Goal: Browse casually

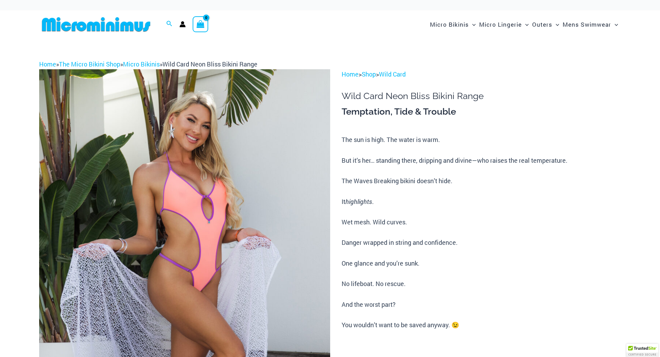
click at [202, 194] on img at bounding box center [184, 287] width 291 height 436
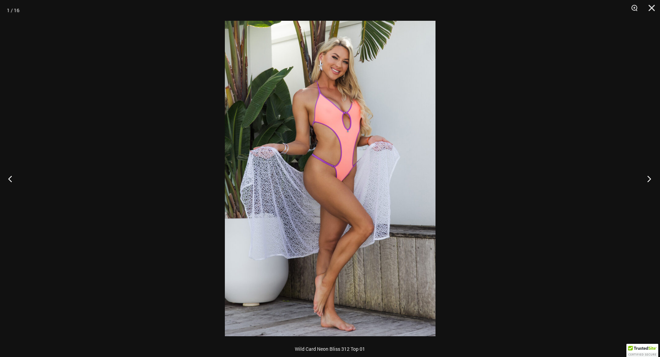
click at [645, 179] on button "Next" at bounding box center [647, 178] width 26 height 35
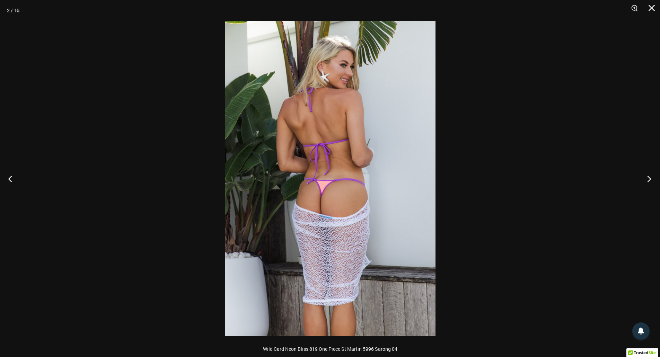
click at [645, 179] on button "Next" at bounding box center [647, 178] width 26 height 35
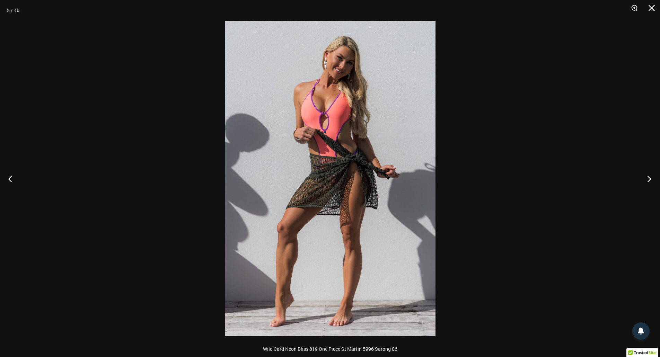
click at [645, 179] on button "Next" at bounding box center [647, 178] width 26 height 35
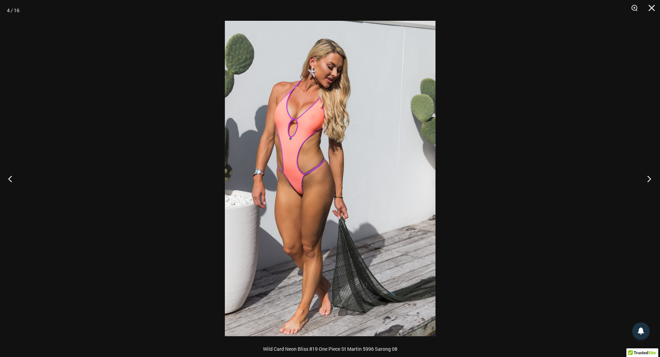
click at [645, 179] on button "Next" at bounding box center [647, 178] width 26 height 35
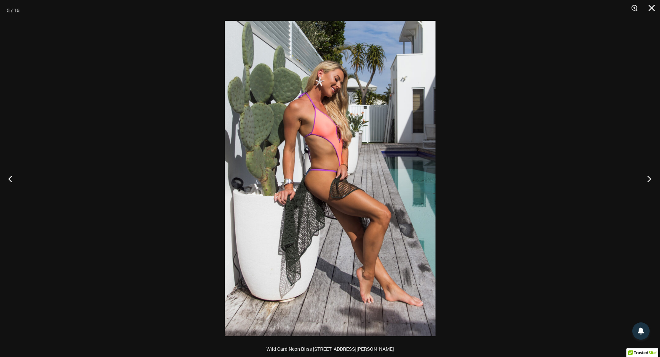
click at [645, 179] on button "Next" at bounding box center [647, 178] width 26 height 35
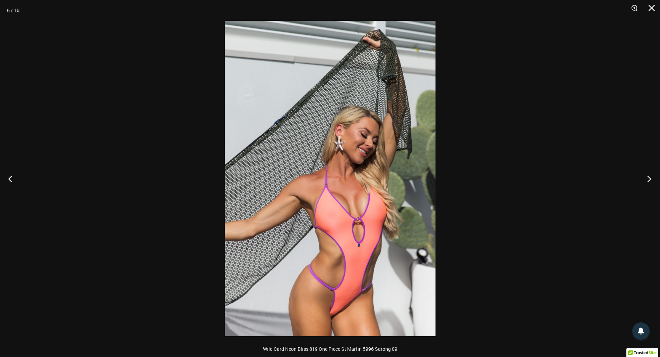
click at [645, 179] on button "Next" at bounding box center [647, 178] width 26 height 35
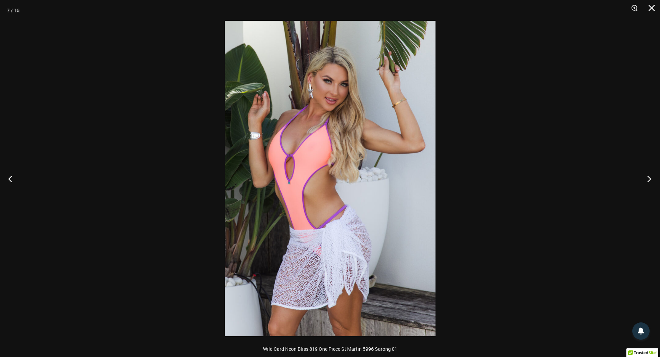
click at [645, 179] on button "Next" at bounding box center [647, 178] width 26 height 35
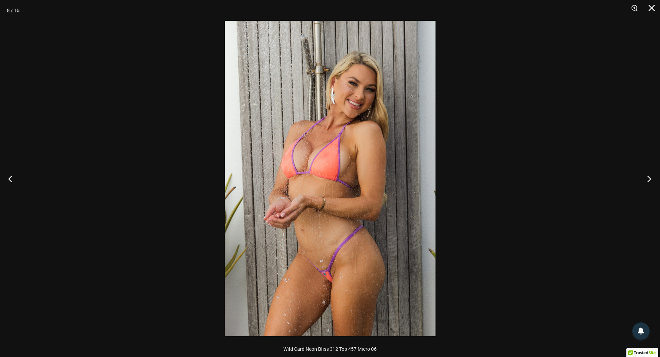
click at [645, 179] on button "Next" at bounding box center [647, 178] width 26 height 35
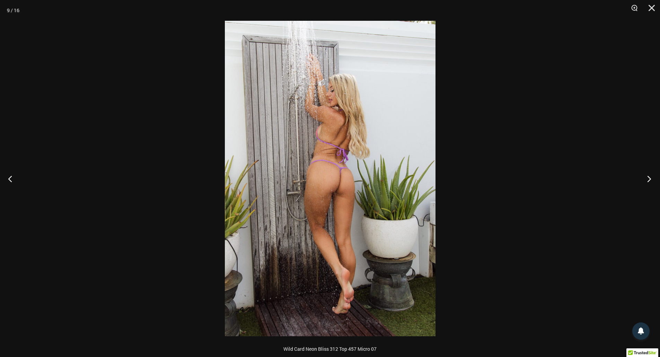
click at [645, 179] on button "Next" at bounding box center [647, 178] width 26 height 35
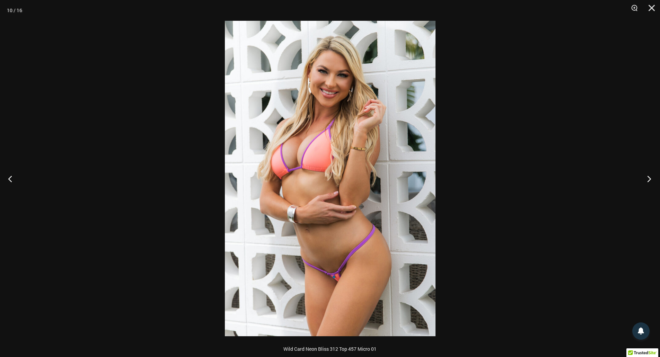
click at [644, 179] on button "Next" at bounding box center [647, 178] width 26 height 35
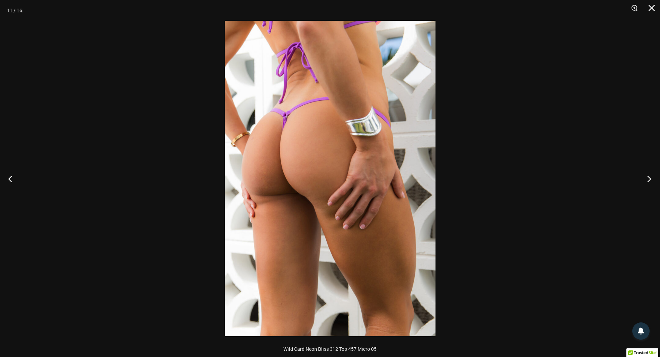
click at [644, 179] on button "Next" at bounding box center [647, 178] width 26 height 35
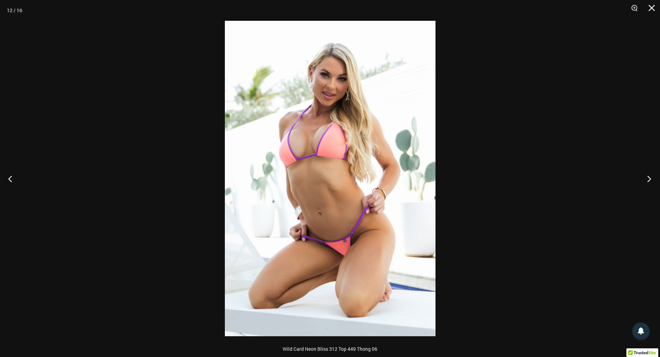
click at [644, 179] on button "Next" at bounding box center [647, 178] width 26 height 35
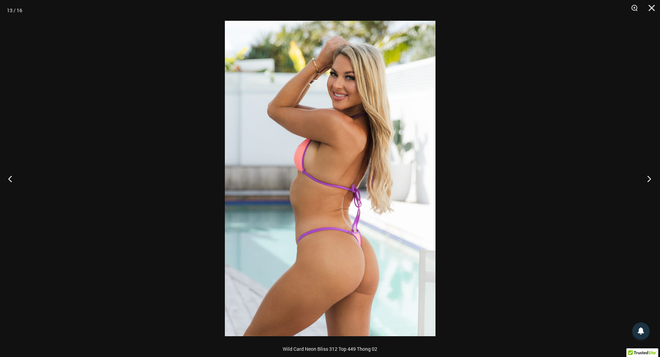
click at [644, 179] on button "Next" at bounding box center [647, 178] width 26 height 35
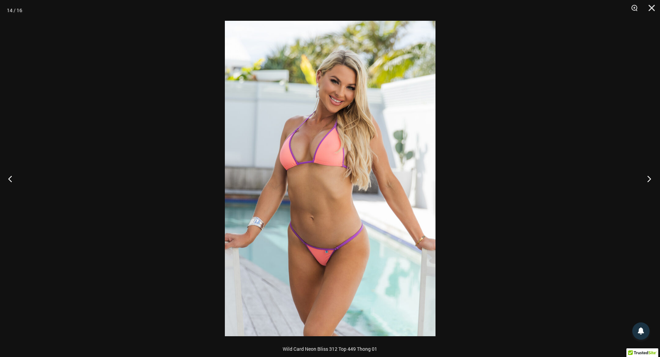
click at [644, 179] on button "Next" at bounding box center [647, 178] width 26 height 35
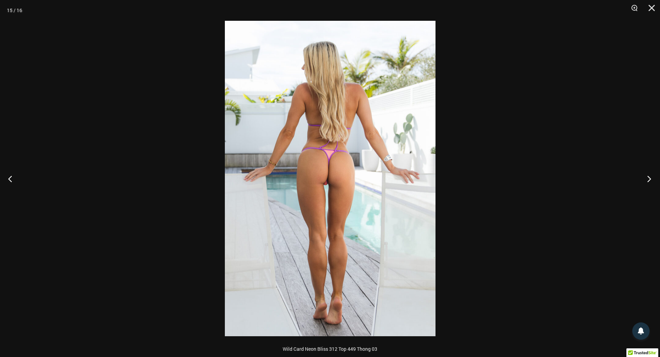
click at [644, 179] on button "Next" at bounding box center [647, 178] width 26 height 35
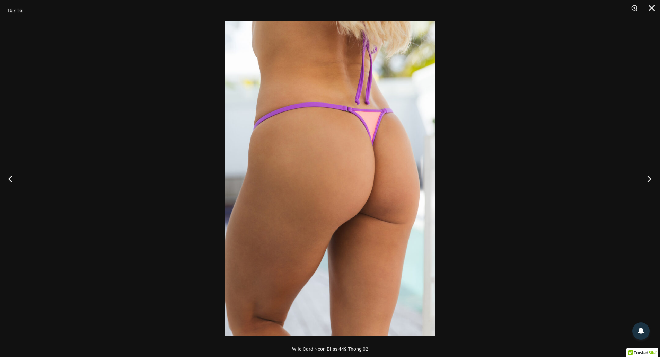
click at [644, 179] on button "Next" at bounding box center [647, 178] width 26 height 35
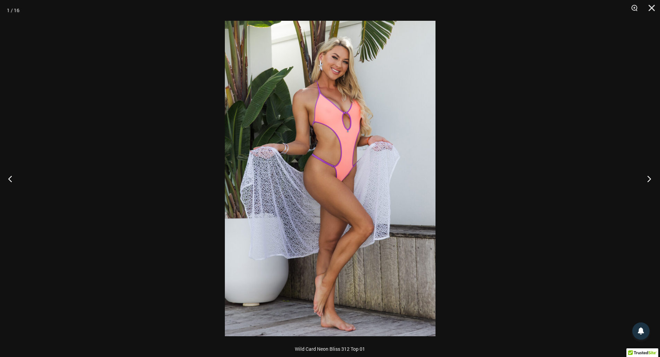
click at [644, 179] on button "Next" at bounding box center [647, 178] width 26 height 35
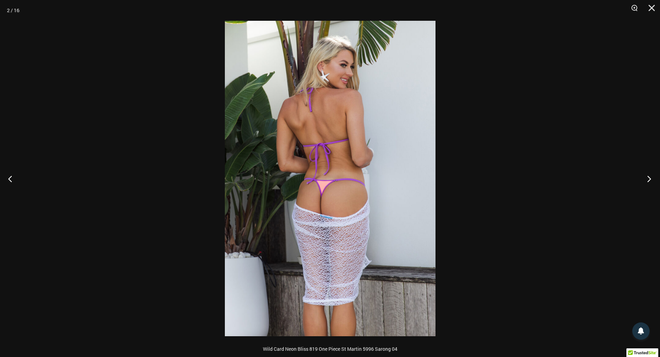
click at [644, 179] on button "Next" at bounding box center [647, 178] width 26 height 35
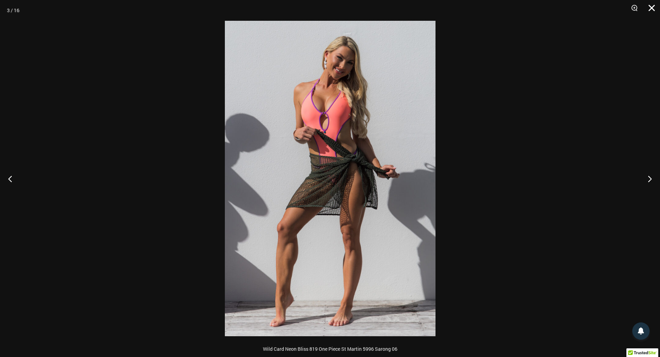
click at [650, 10] on button "Close" at bounding box center [648, 10] width 17 height 21
